Goal: Task Accomplishment & Management: Manage account settings

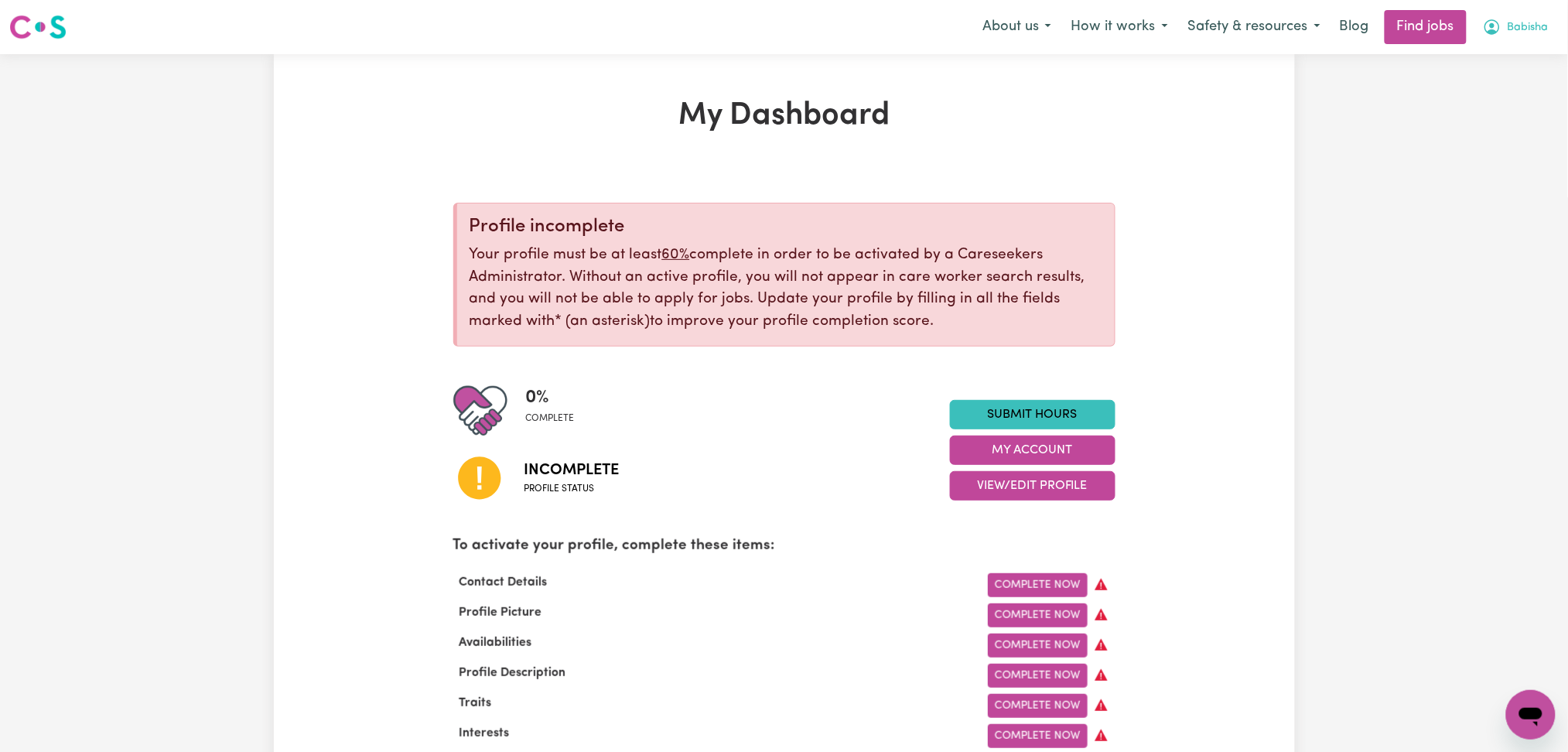
click at [1530, 24] on span "Babisha" at bounding box center [1528, 27] width 41 height 17
click at [1488, 120] on link "Logout" at bounding box center [1497, 119] width 122 height 29
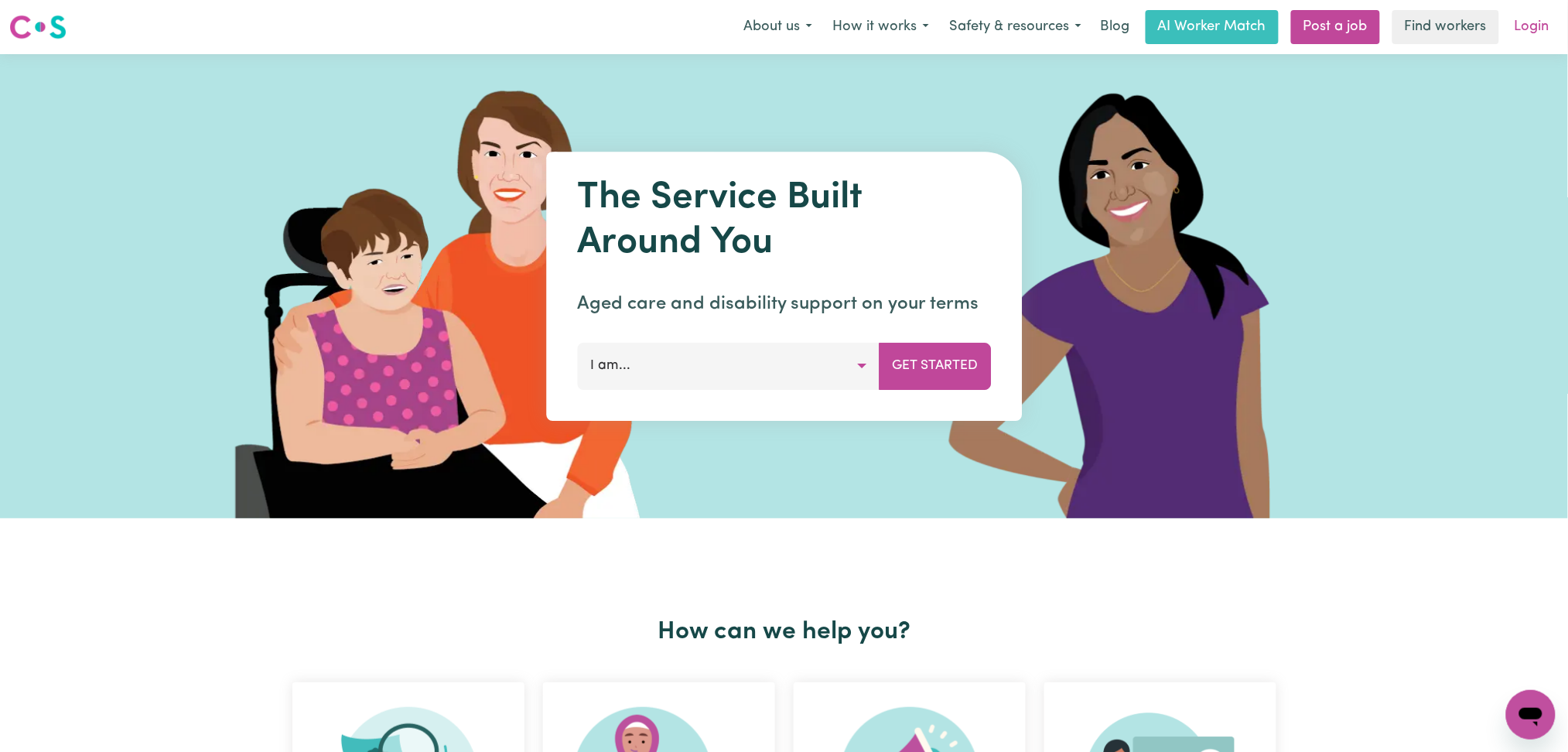
click at [1540, 20] on link "Login" at bounding box center [1531, 26] width 53 height 34
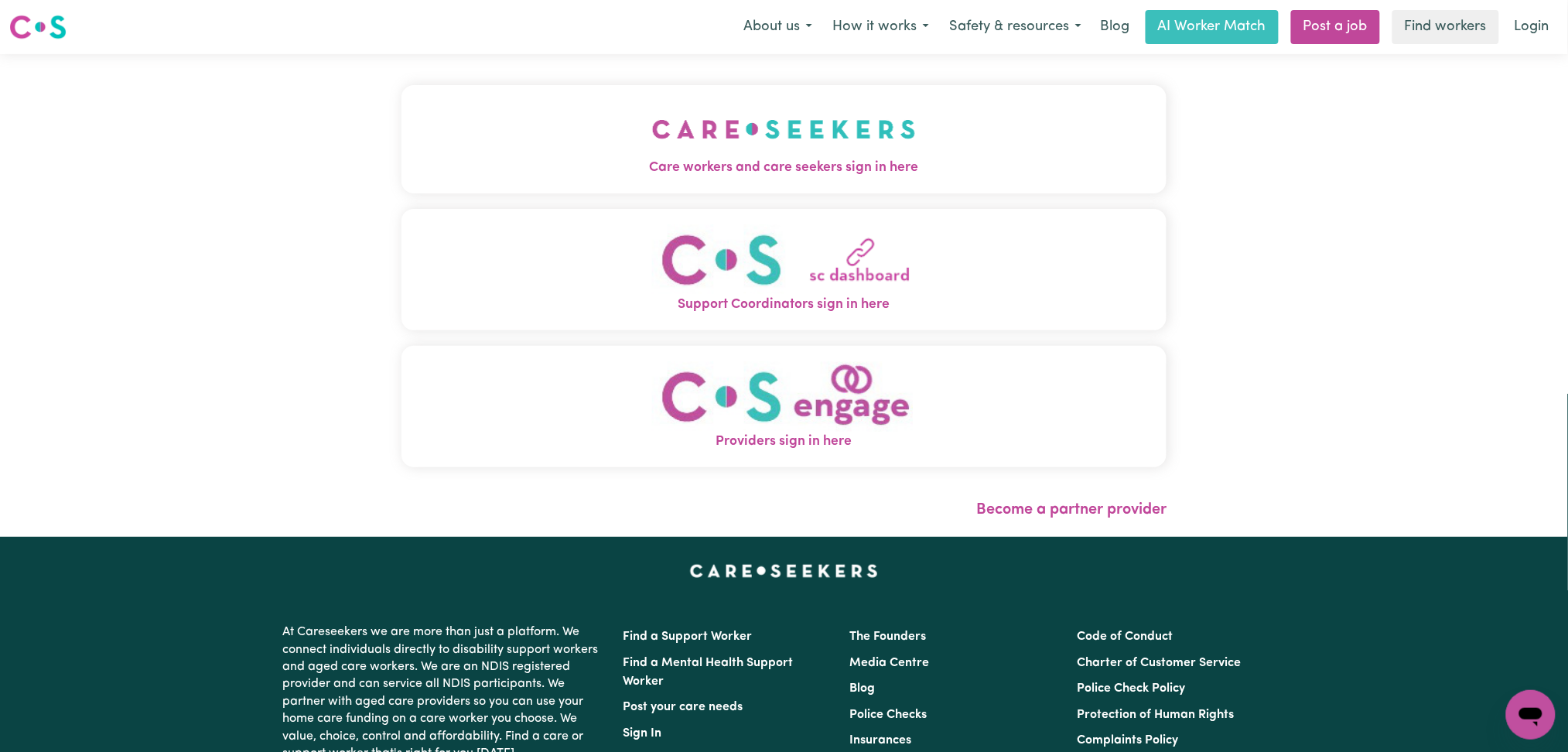
click at [820, 162] on span "Care workers and care seekers sign in here" at bounding box center [784, 168] width 766 height 20
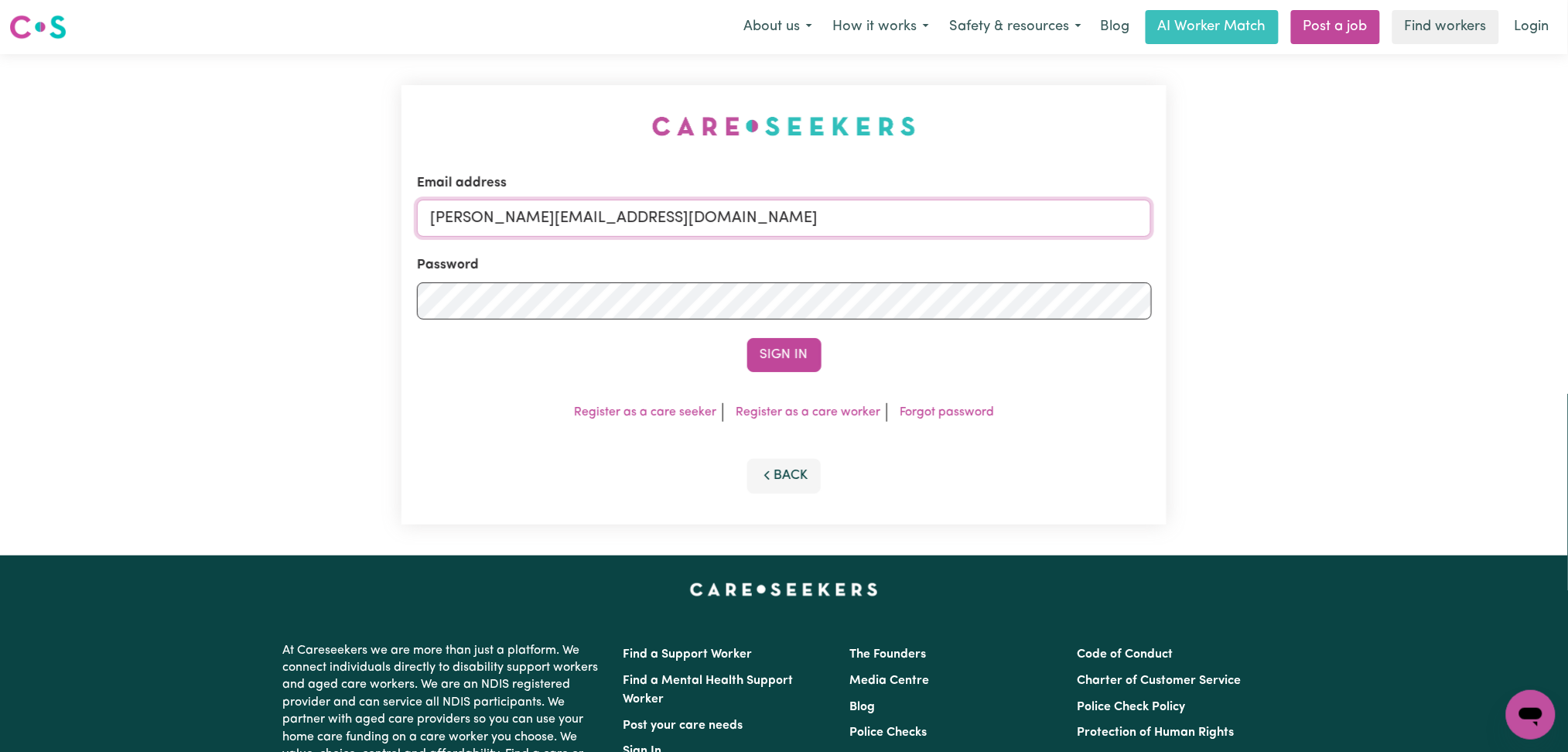
click at [683, 223] on input "[PERSON_NAME][EMAIL_ADDRESS][DOMAIN_NAME]" at bounding box center [784, 218] width 735 height 37
drag, startPoint x: 508, startPoint y: 221, endPoint x: 886, endPoint y: 257, distance: 379.7
click at [886, 257] on form "Email address Superuser~[EMAIL_ADDRESS][DOMAIN_NAME] Password Sign In" at bounding box center [784, 273] width 735 height 199
type input "Superuser~[EMAIL_ADDRESS][DOMAIN_NAME]"
click at [769, 348] on button "Sign In" at bounding box center [784, 354] width 74 height 34
